Goal: Task Accomplishment & Management: Use online tool/utility

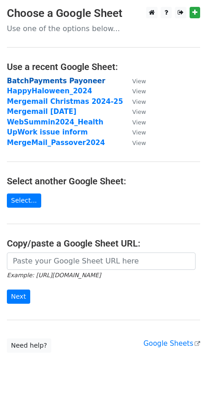
click at [62, 81] on strong "BatchPayments Payoneer" at bounding box center [56, 81] width 98 height 8
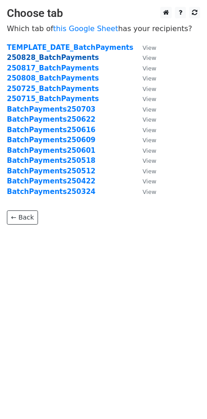
click at [68, 59] on strong "250828_BatchPayments" at bounding box center [53, 58] width 92 height 8
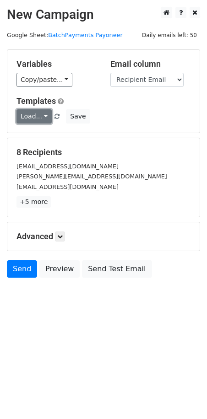
click at [45, 117] on link "Load..." at bounding box center [33, 116] width 35 height 14
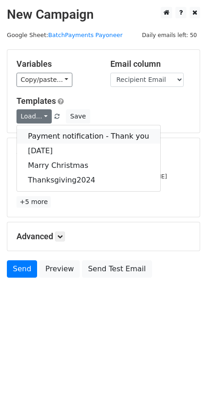
click at [54, 135] on link "Payment notification - Thank you" at bounding box center [88, 136] width 143 height 15
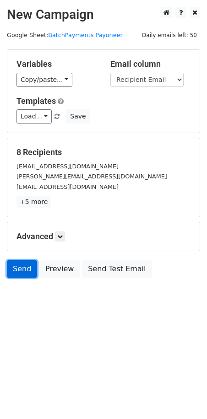
click at [22, 269] on link "Send" at bounding box center [22, 268] width 30 height 17
